Goal: Use online tool/utility: Use online tool/utility

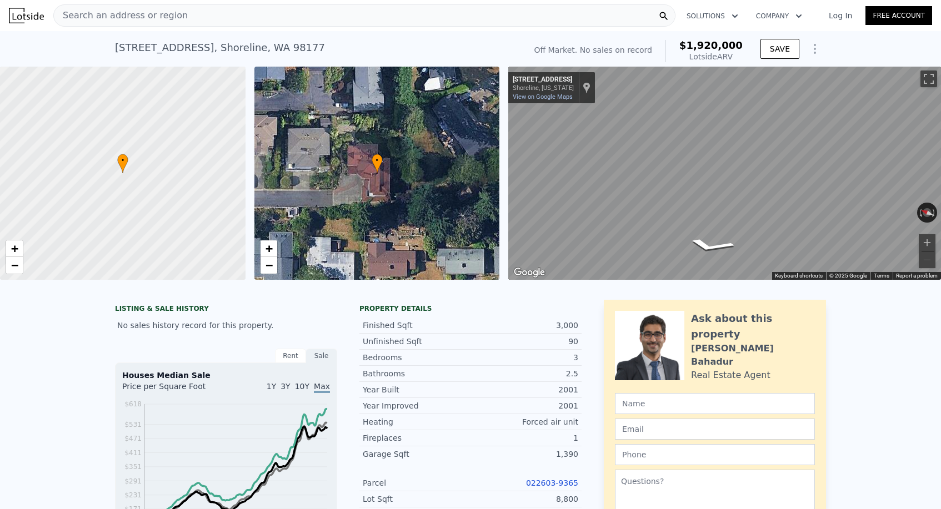
type input "$ 1,920,000"
type input "8"
type input "$ 0"
type input "$ 30,001"
click at [209, 22] on div "Search an address or region" at bounding box center [364, 15] width 622 height 22
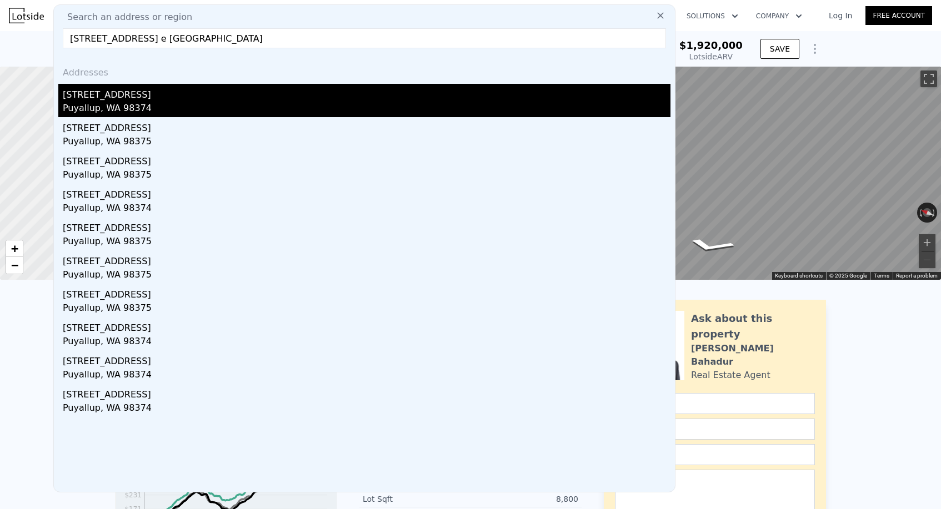
type input "[STREET_ADDRESS] e [GEOGRAPHIC_DATA]"
click at [188, 97] on div "[STREET_ADDRESS]" at bounding box center [367, 93] width 608 height 18
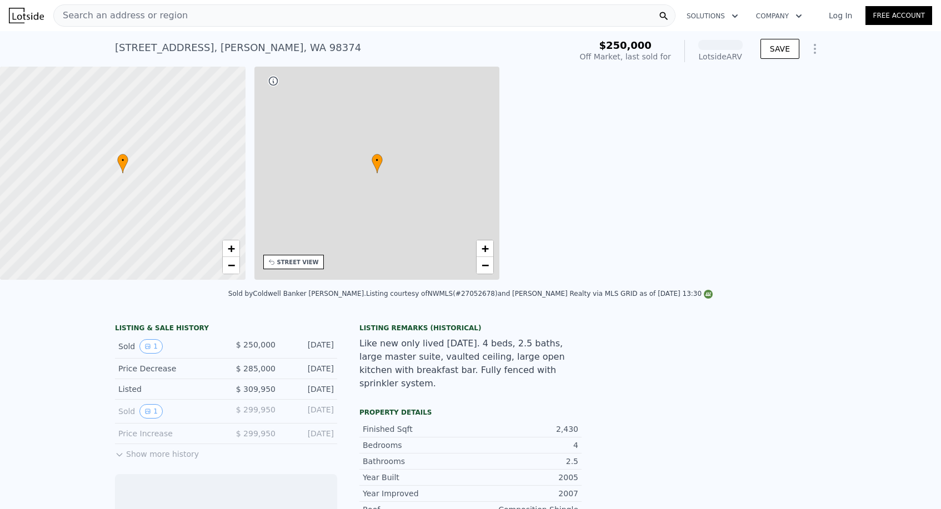
scroll to position [0, 259]
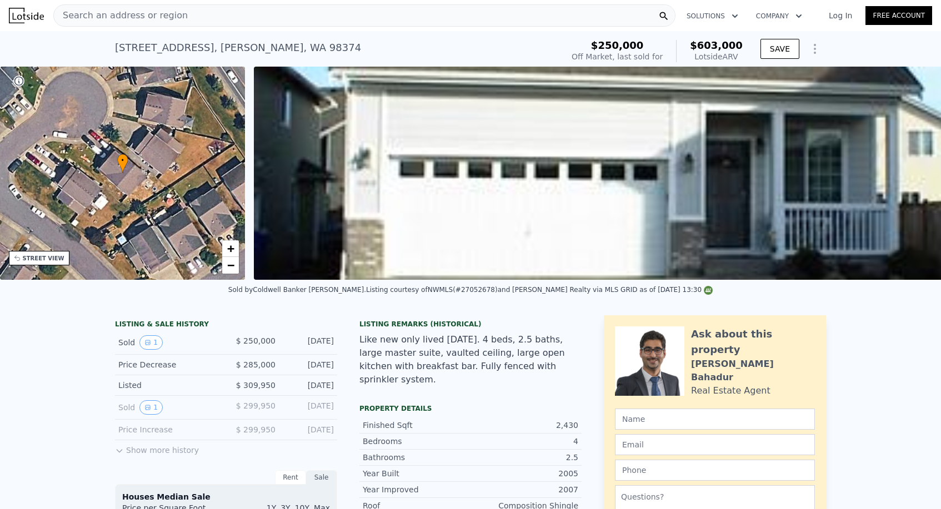
click at [230, 19] on div "Search an address or region" at bounding box center [364, 15] width 622 height 22
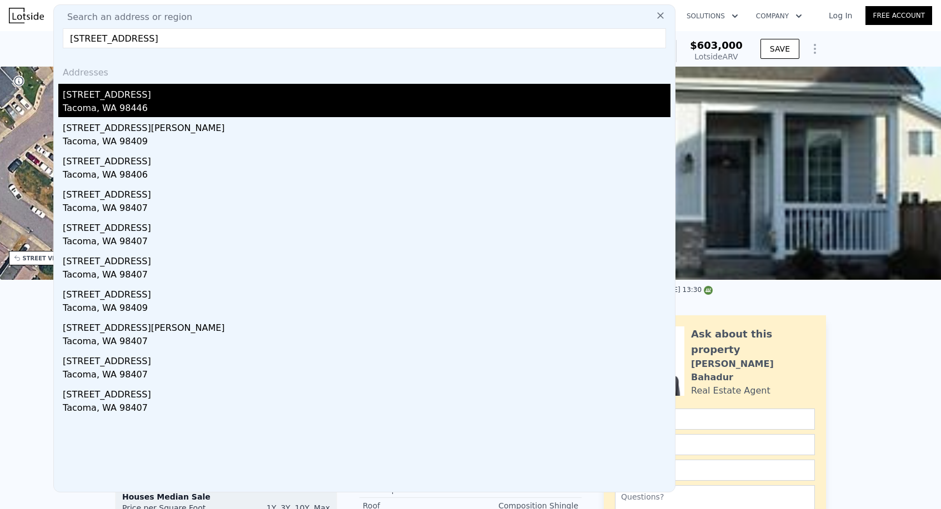
type input "[STREET_ADDRESS]"
click at [168, 98] on div "[STREET_ADDRESS]" at bounding box center [367, 93] width 608 height 18
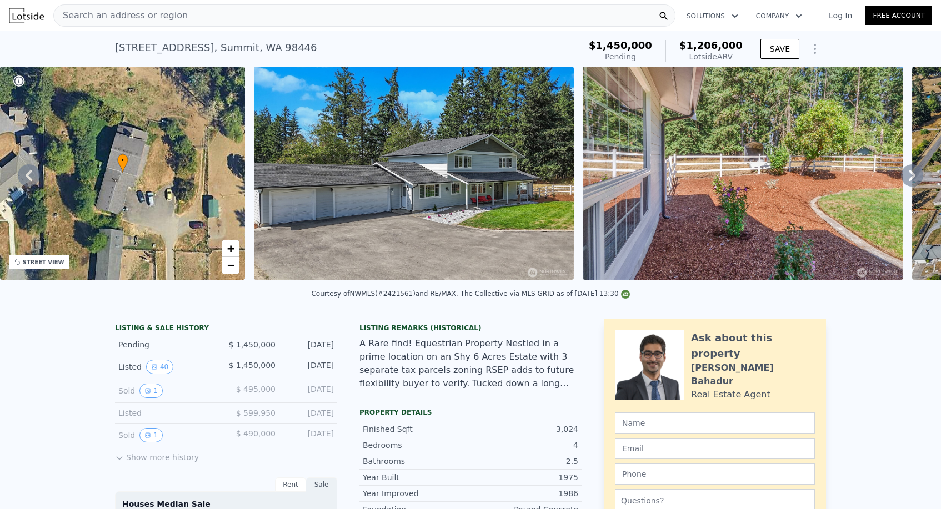
click at [243, 14] on div "Search an address or region" at bounding box center [364, 15] width 622 height 22
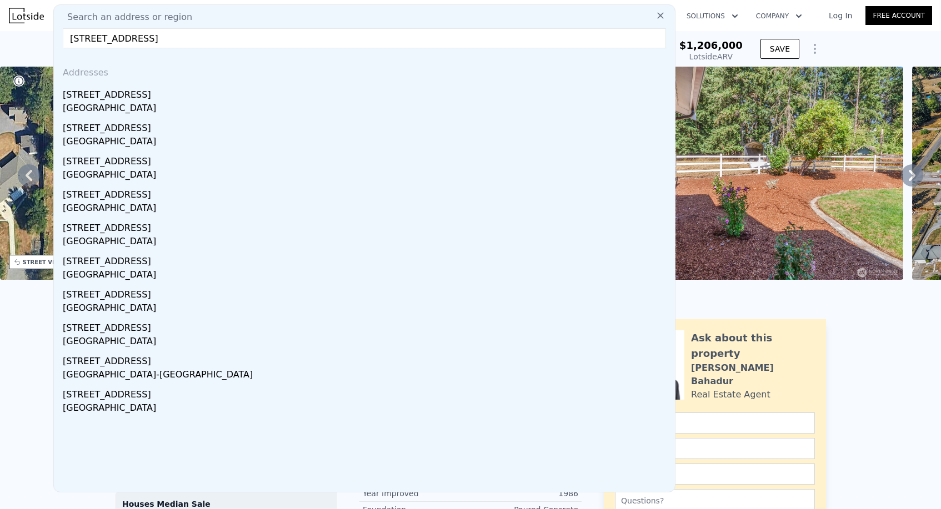
drag, startPoint x: 198, startPoint y: 36, endPoint x: 151, endPoint y: 36, distance: 47.8
click at [151, 36] on input "[STREET_ADDRESS]" at bounding box center [364, 38] width 603 height 20
click at [206, 33] on input "[STREET_ADDRESS]" at bounding box center [364, 38] width 603 height 20
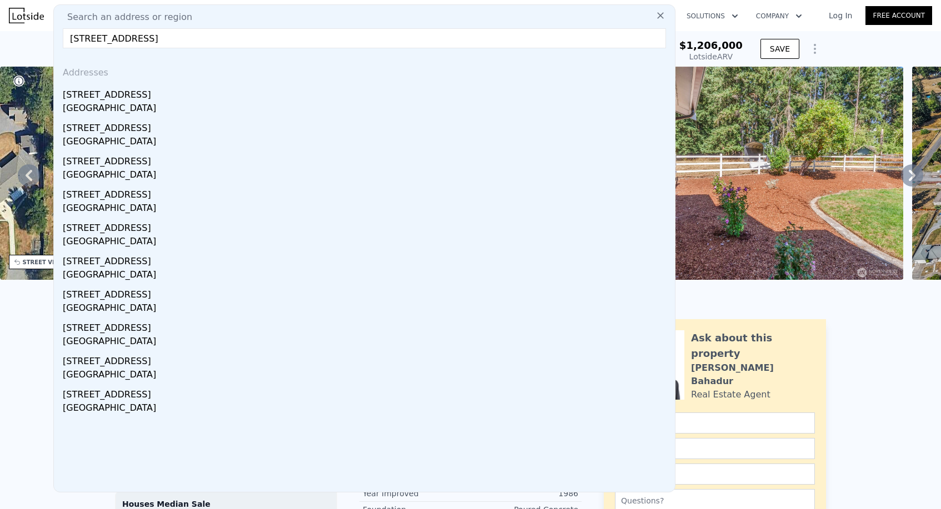
paste input "[STREET_ADDRESS][PERSON_NAME]"
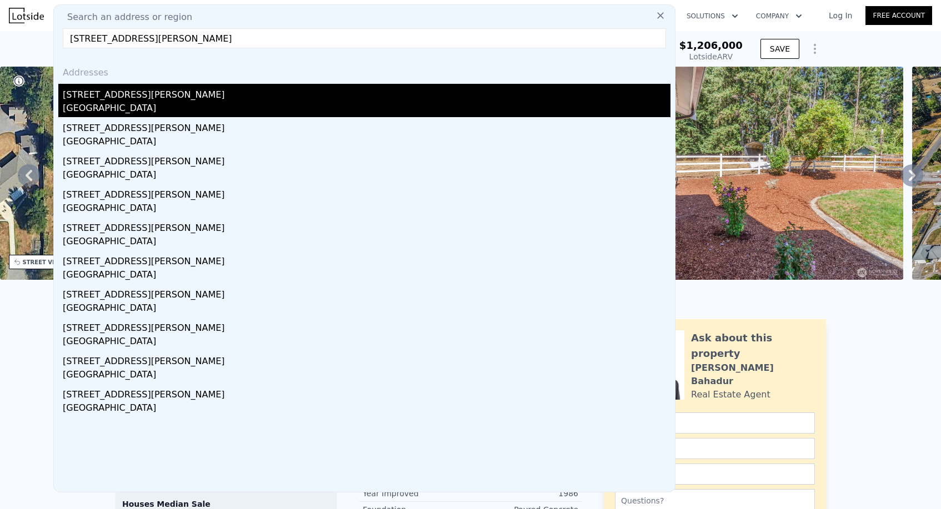
type input "[STREET_ADDRESS][PERSON_NAME]"
click at [160, 107] on div "[GEOGRAPHIC_DATA]" at bounding box center [367, 110] width 608 height 16
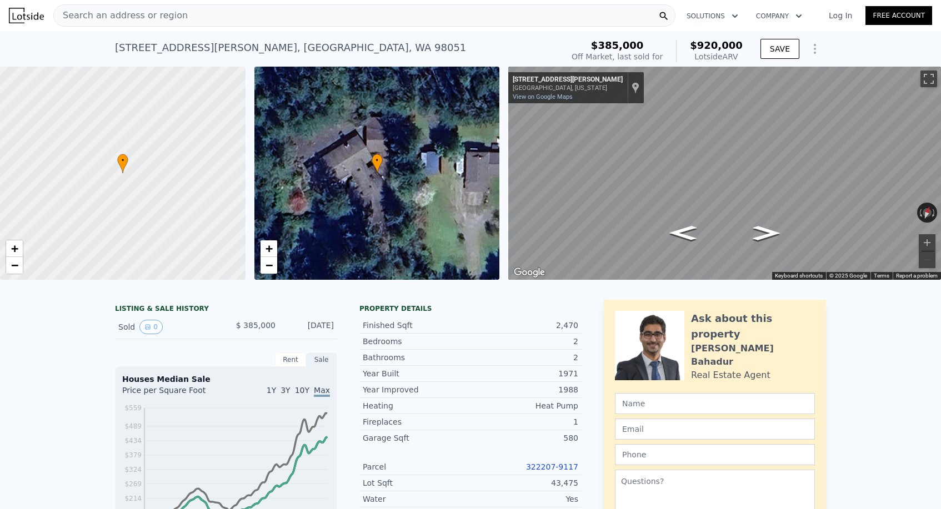
click at [123, 13] on span "Search an address or region" at bounding box center [121, 15] width 134 height 13
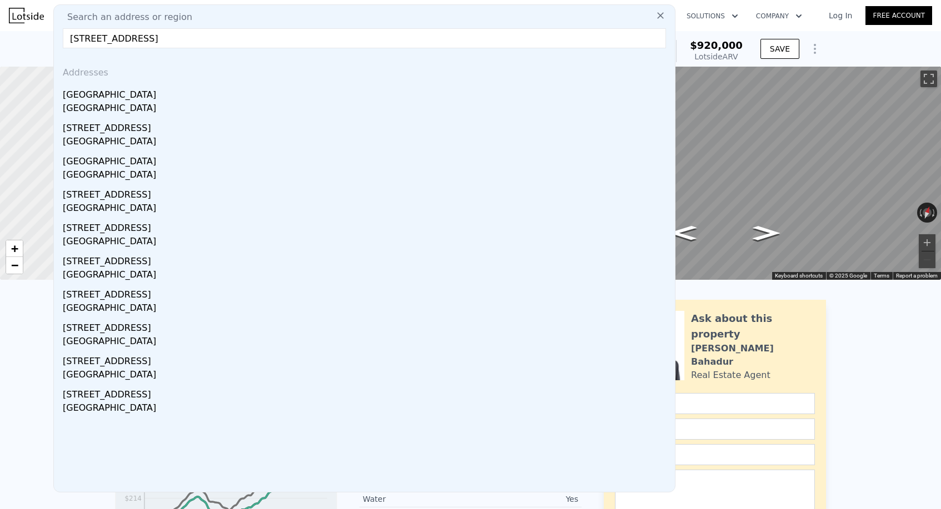
drag, startPoint x: 153, startPoint y: 38, endPoint x: 403, endPoint y: 57, distance: 250.2
click at [399, 57] on div "Search an address or region [STREET_ADDRESS] Addresses [STREET_ADDRESS] [STREET…" at bounding box center [364, 248] width 622 height 488
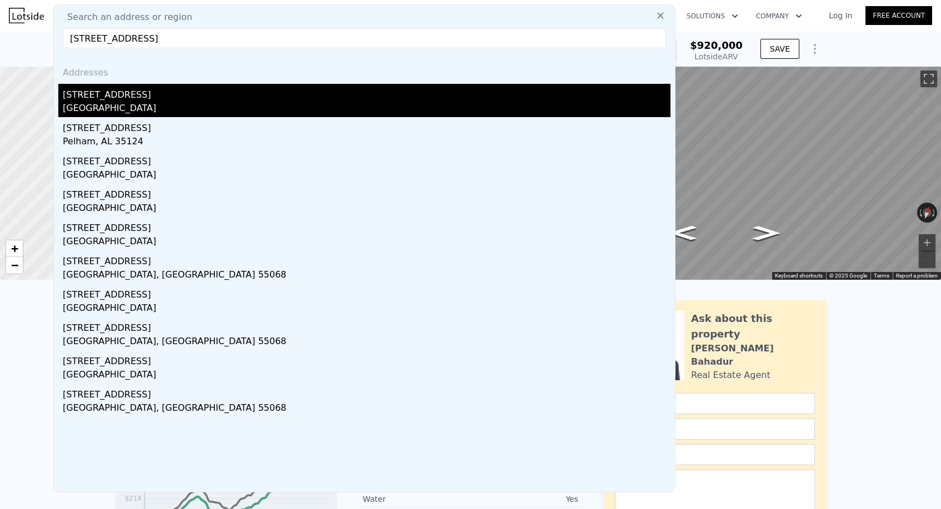
type input "[STREET_ADDRESS]"
click at [234, 94] on div "[STREET_ADDRESS]" at bounding box center [367, 93] width 608 height 18
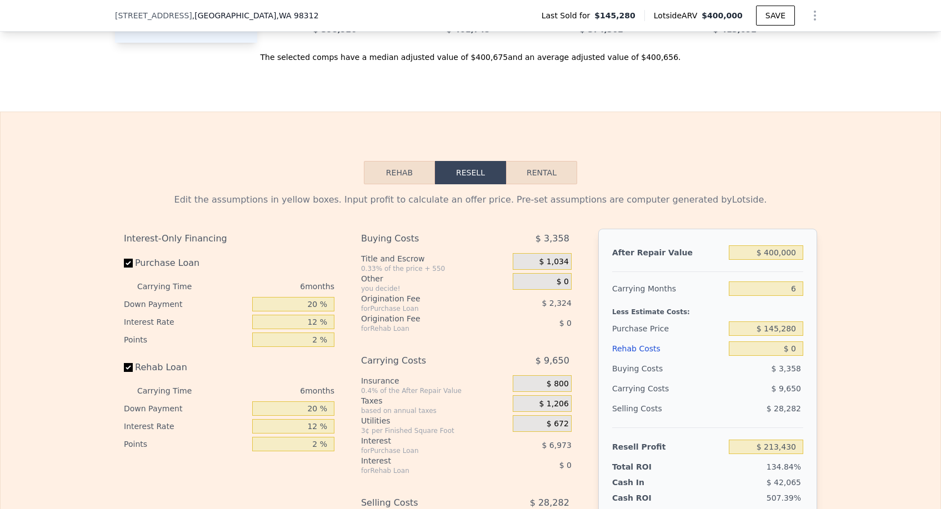
scroll to position [1286, 0]
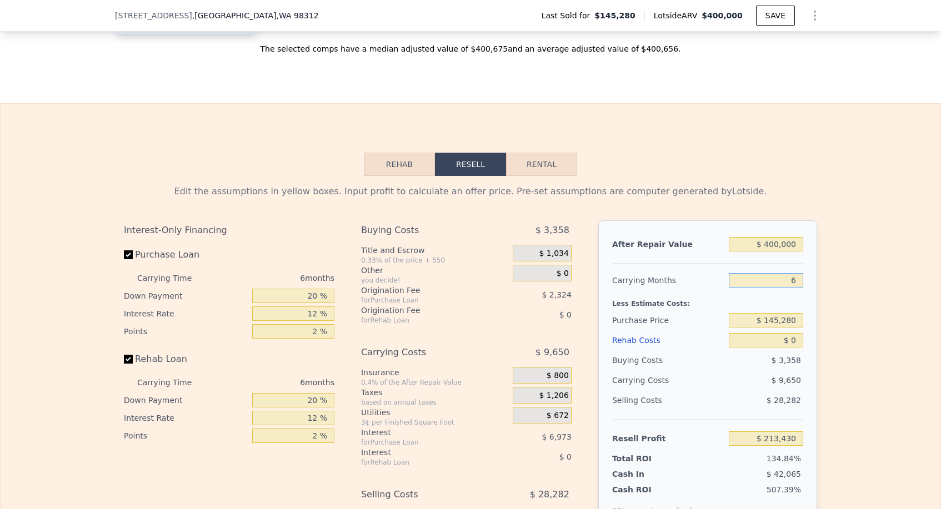
click at [802, 282] on input "6" at bounding box center [766, 280] width 74 height 14
type input "3"
type input "$ 218,255"
type input "3"
click at [771, 317] on input "$ 145,280" at bounding box center [766, 320] width 74 height 14
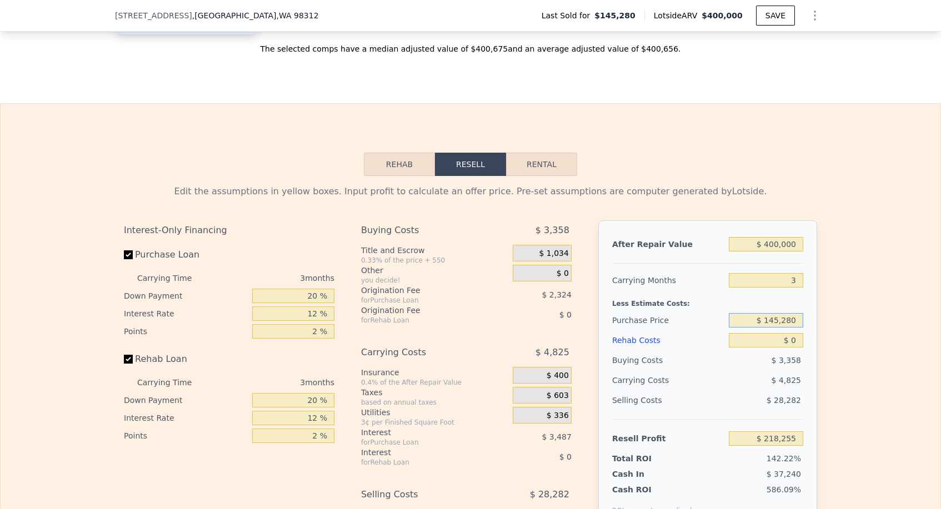
click at [771, 317] on input "$ 145,280" at bounding box center [766, 320] width 74 height 14
type input "$ 250,000"
type input "$ 108,996"
click at [782, 334] on input "$ 0" at bounding box center [766, 340] width 74 height 14
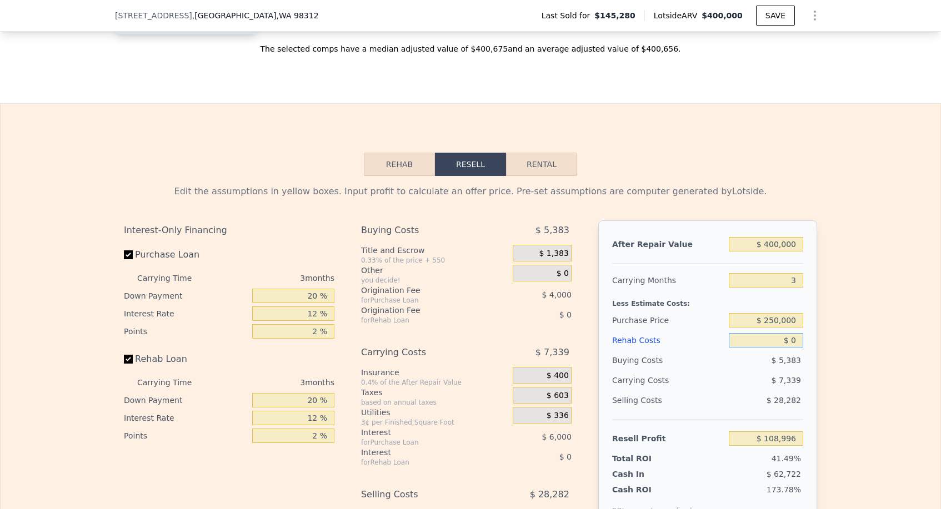
click at [801, 339] on input "$ 0" at bounding box center [766, 340] width 74 height 14
type input "$ 6"
type input "$ 108,990"
type input "$ 60"
type input "$ 108,935"
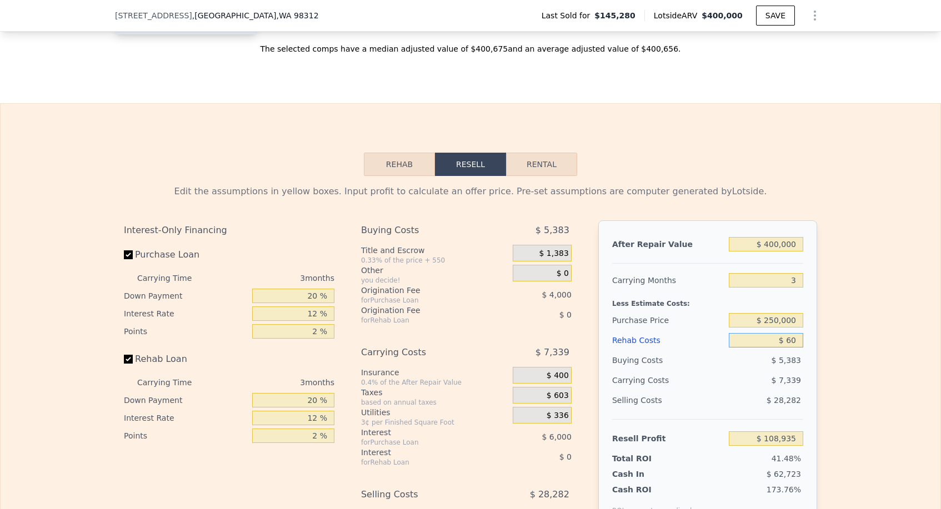
type input "$ 600"
type input "$ 108,371"
type input "$ 6,000"
type input "$ 102,756"
type input "$ 60,000"
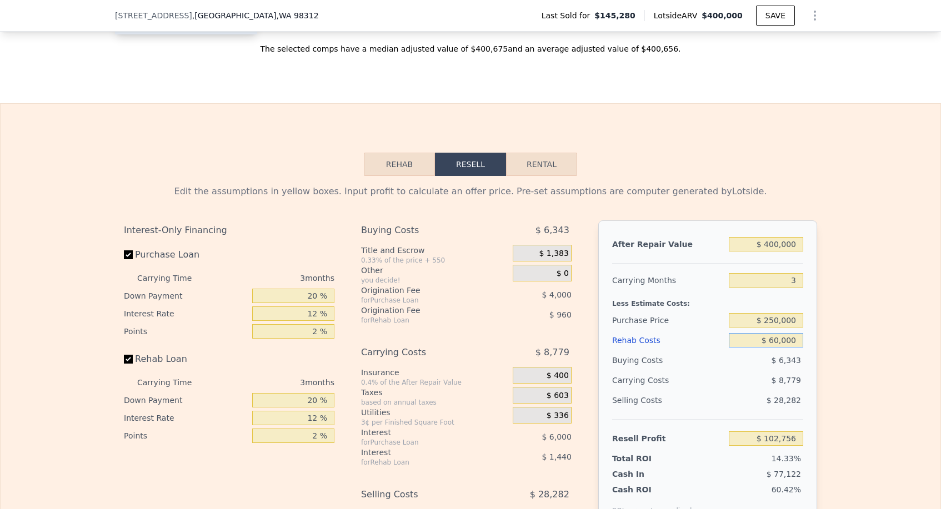
type input "$ 46,596"
click at [722, 336] on div "Rehab Costs" at bounding box center [668, 341] width 112 height 20
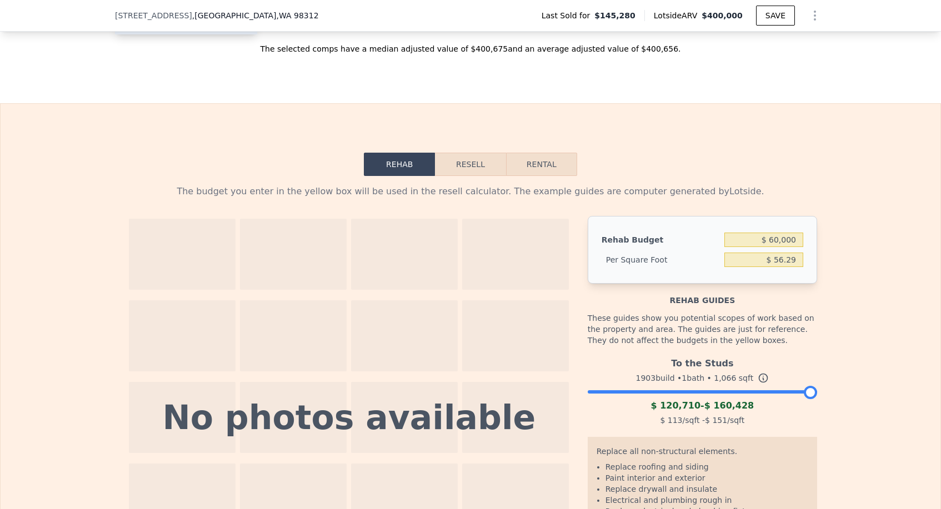
click at [468, 152] on div "Rehab Resell Rental The budget you enter in the yellow box will be used in the …" at bounding box center [470, 386] width 941 height 566
click at [468, 156] on button "Resell" at bounding box center [470, 164] width 71 height 23
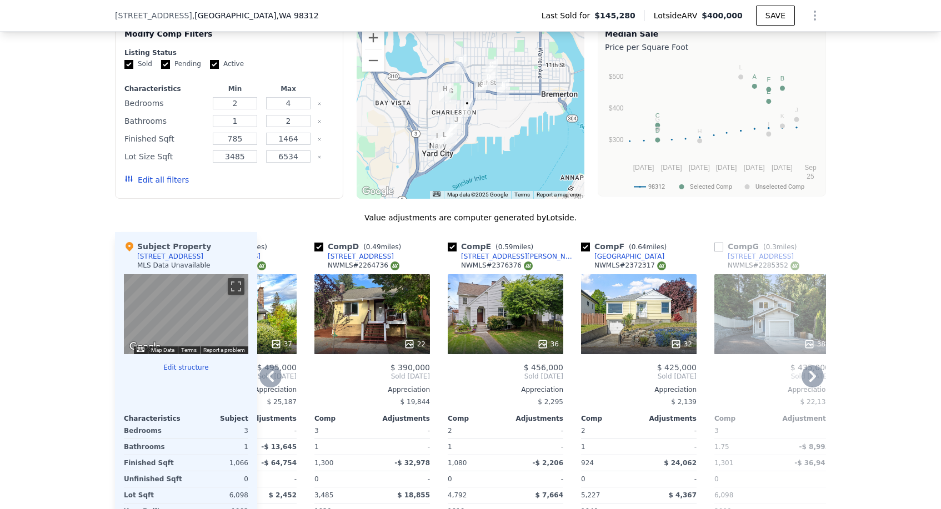
scroll to position [723, 0]
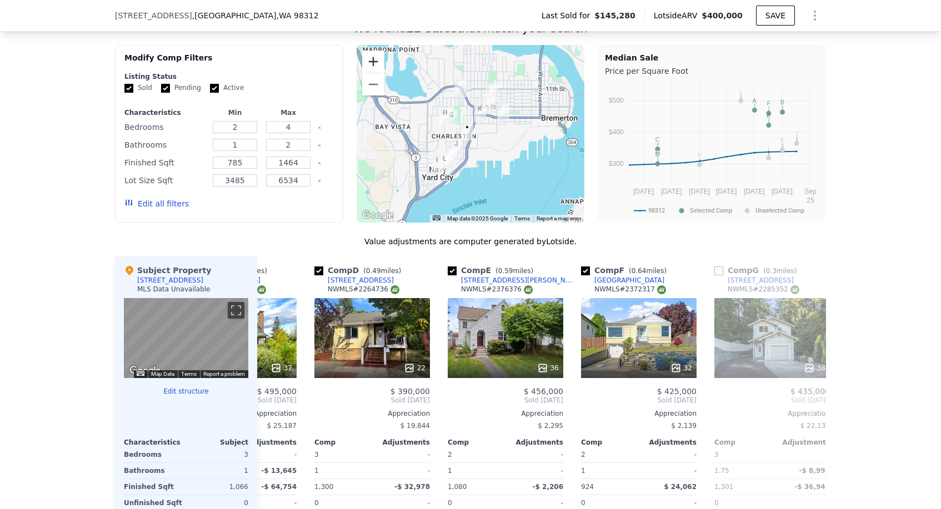
click at [368, 61] on button "Zoom in" at bounding box center [373, 62] width 22 height 22
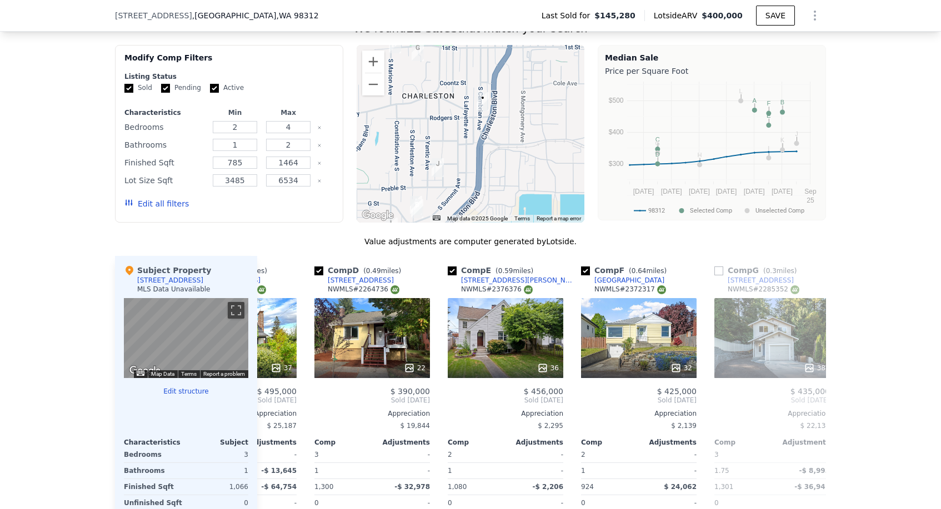
drag, startPoint x: 418, startPoint y: 111, endPoint x: 446, endPoint y: 58, distance: 59.9
click at [446, 58] on div at bounding box center [471, 134] width 228 height 178
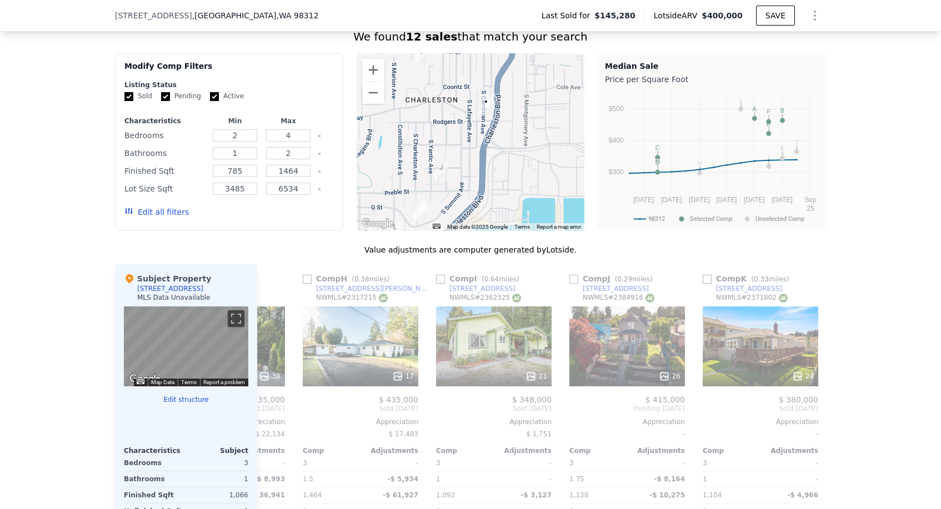
scroll to position [709, 0]
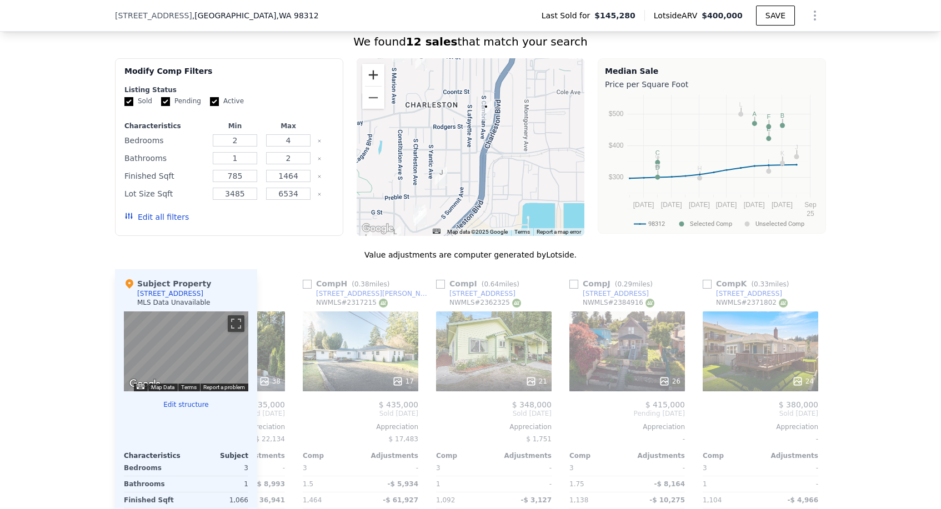
click at [371, 73] on button "Zoom in" at bounding box center [373, 75] width 22 height 22
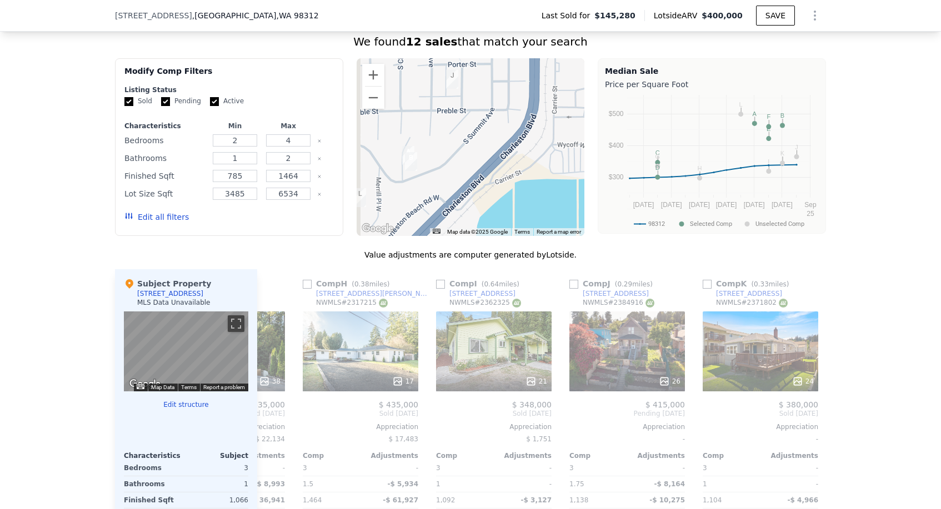
drag, startPoint x: 421, startPoint y: 146, endPoint x: 462, endPoint y: 7, distance: 144.8
click at [462, 7] on div "Search an address or region Solutions Company Open main menu Log In Free Accoun…" at bounding box center [470, 285] width 941 height 1989
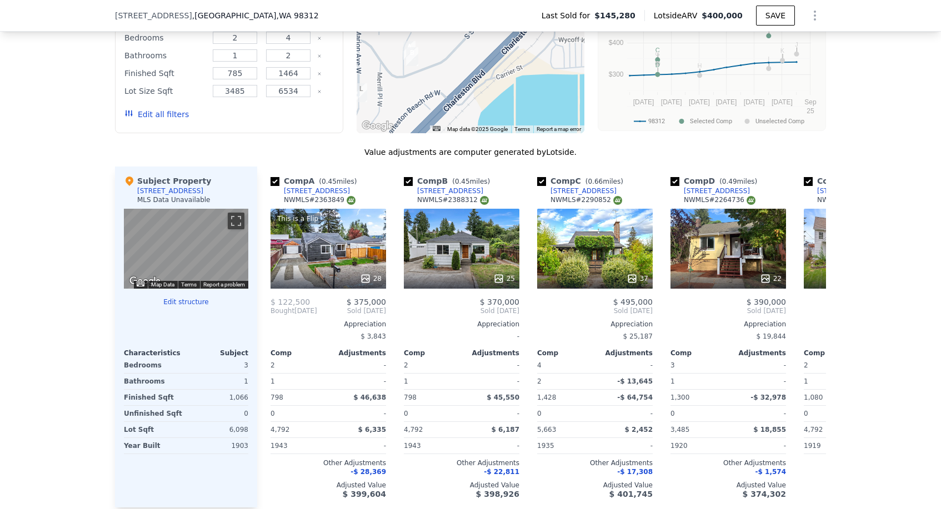
scroll to position [0, 0]
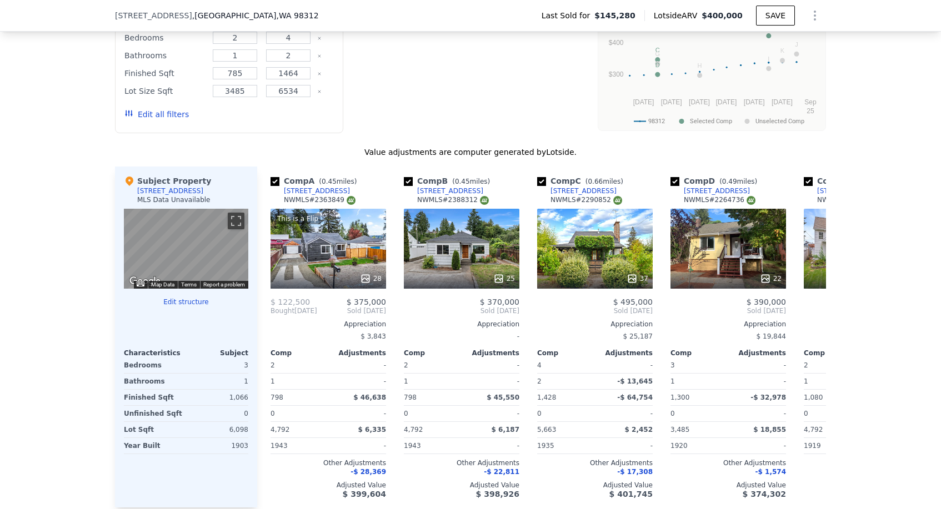
type input "6"
type input "$ 0"
type input "$ 213,430"
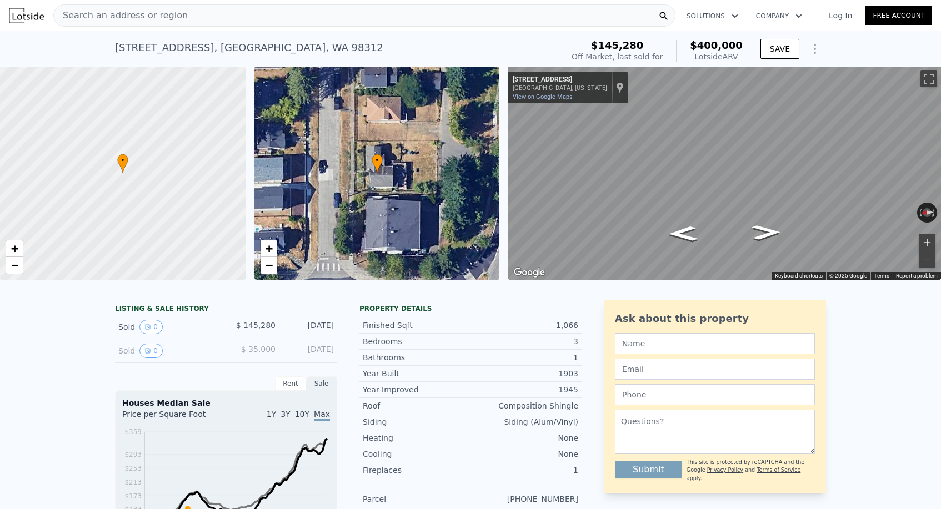
click at [924, 236] on button "Zoom in" at bounding box center [927, 242] width 17 height 17
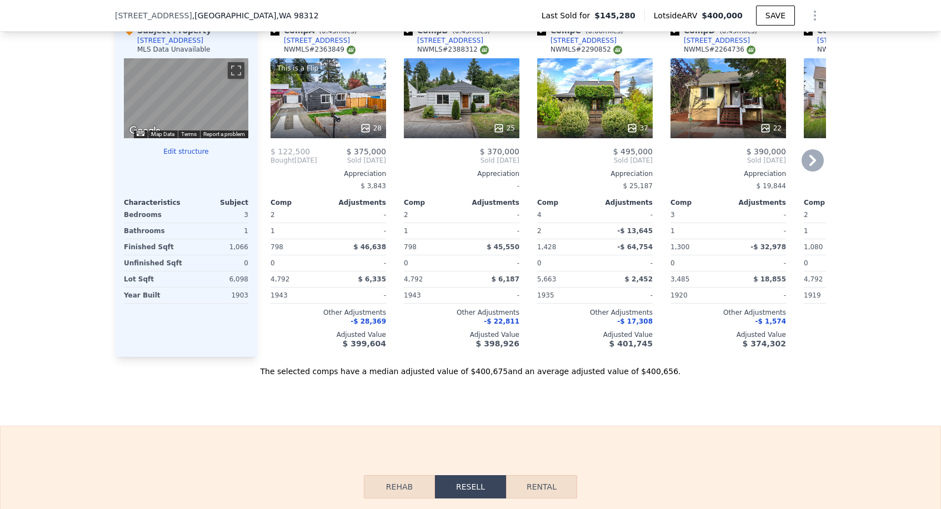
click at [303, 102] on div "This is a Flip 28" at bounding box center [329, 98] width 116 height 80
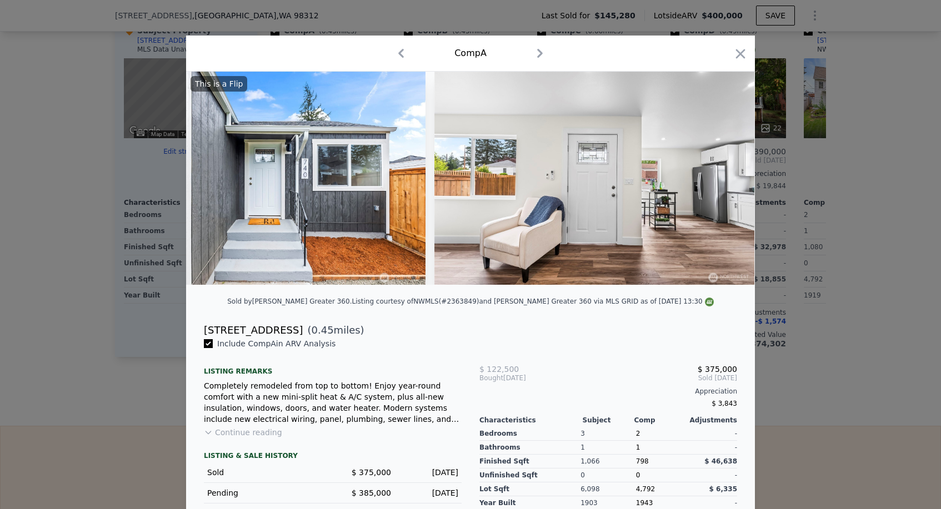
scroll to position [0, 1010]
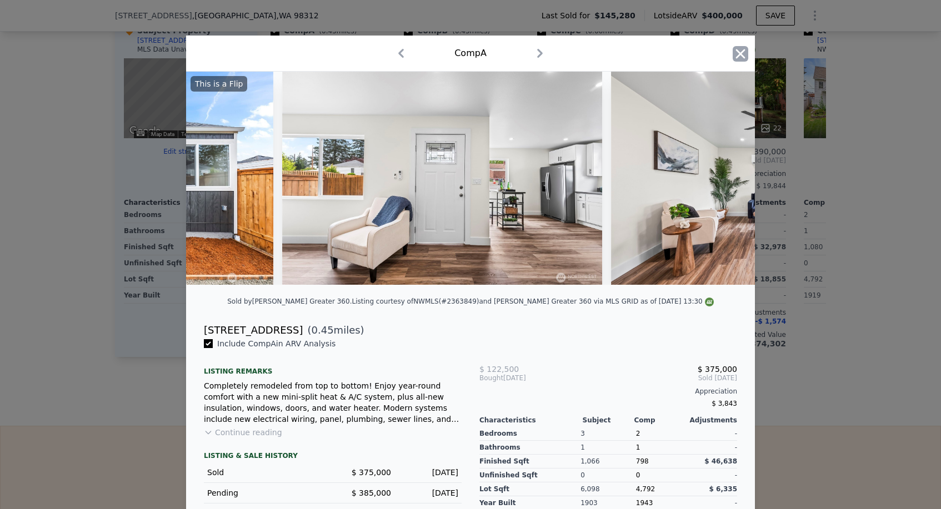
click at [744, 55] on icon "button" at bounding box center [741, 54] width 16 height 16
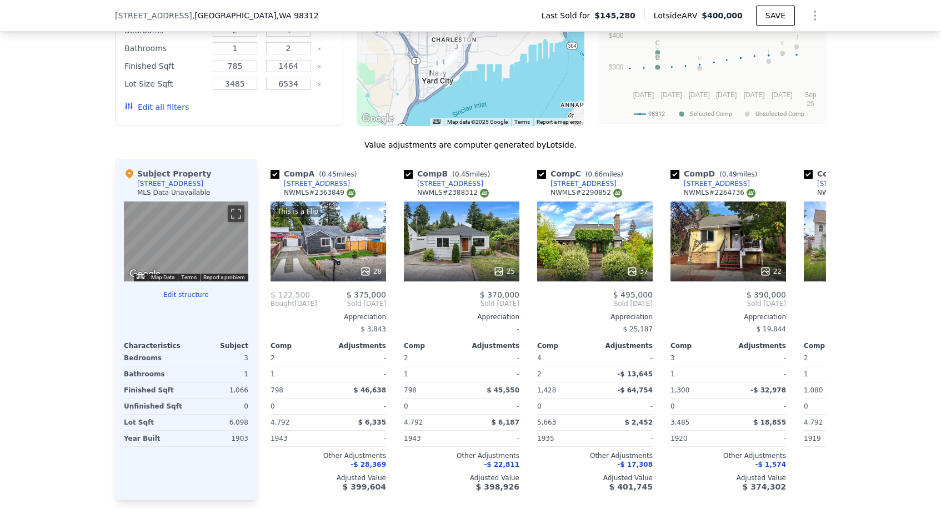
scroll to position [840, 0]
